Goal: Browse casually

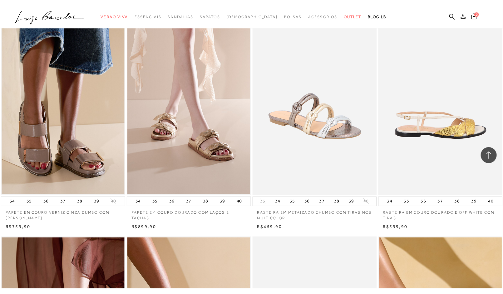
scroll to position [1412, 0]
